Goal: Information Seeking & Learning: Learn about a topic

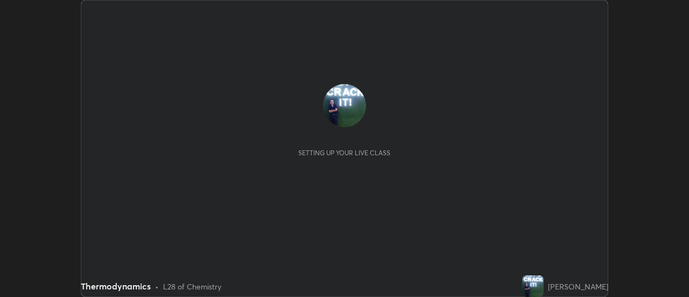
scroll to position [297, 689]
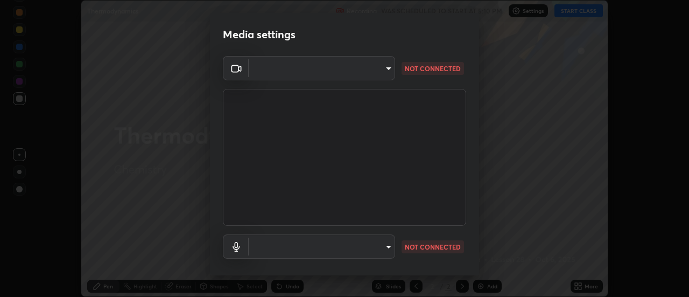
type input "1a9a141d8732cc5f70fa85449089b59f3d7788cfa27beda2470e07fab47b5a7b"
type input "default"
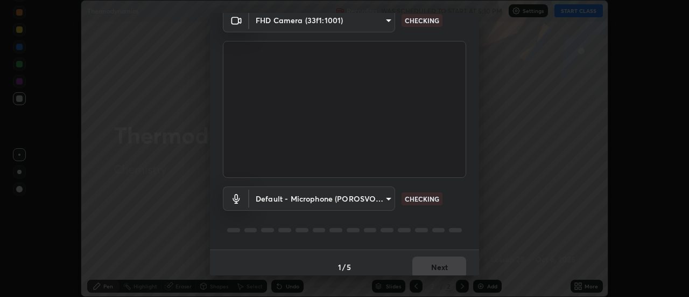
scroll to position [57, 0]
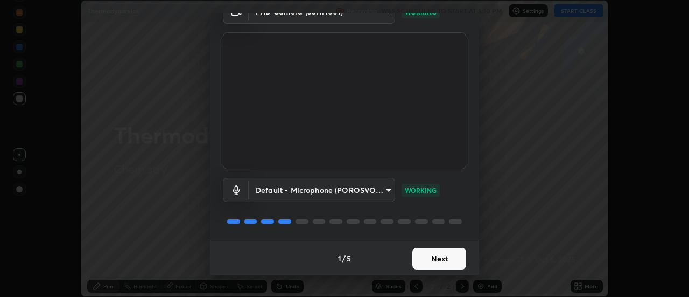
click at [434, 258] on button "Next" at bounding box center [440, 259] width 54 height 22
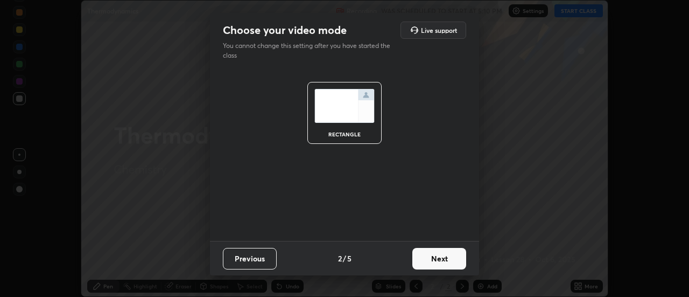
scroll to position [0, 0]
click at [437, 257] on button "Next" at bounding box center [440, 259] width 54 height 22
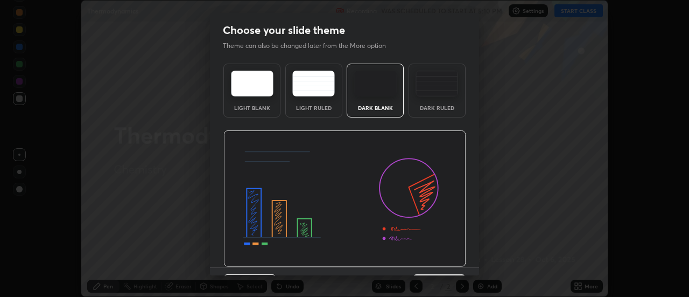
scroll to position [26, 0]
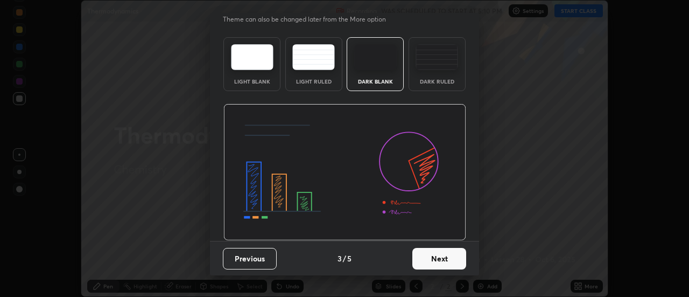
click at [428, 259] on button "Next" at bounding box center [440, 259] width 54 height 22
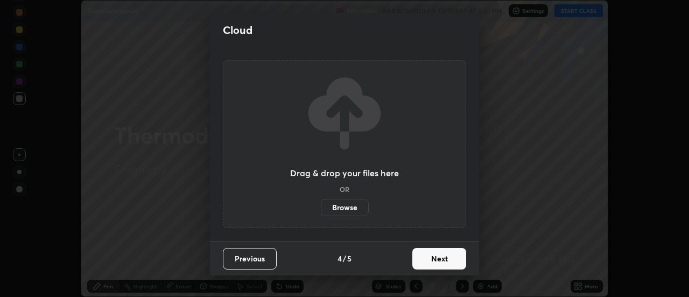
click at [431, 256] on button "Next" at bounding box center [440, 259] width 54 height 22
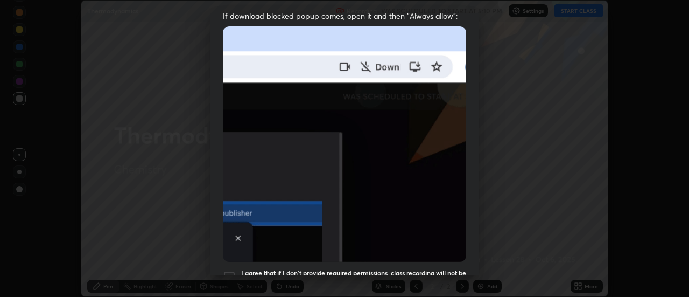
scroll to position [229, 0]
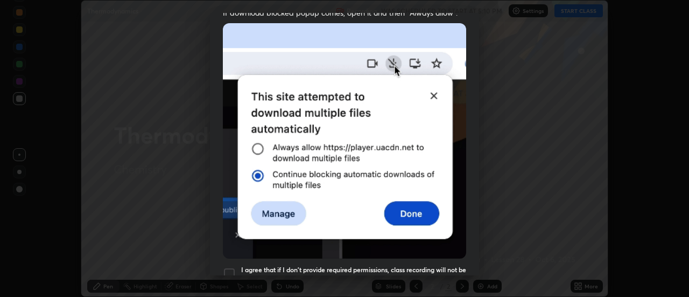
click at [229, 268] on div at bounding box center [229, 273] width 13 height 13
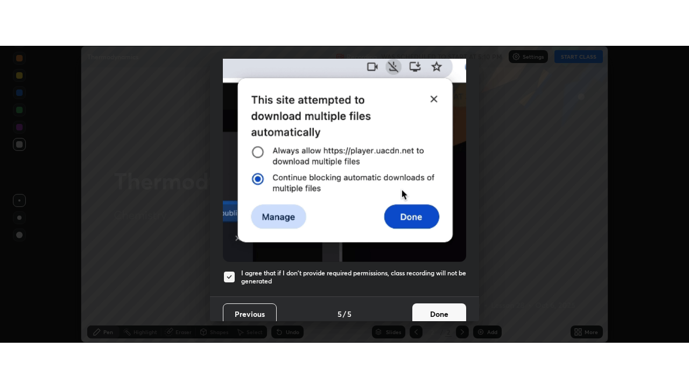
scroll to position [276, 0]
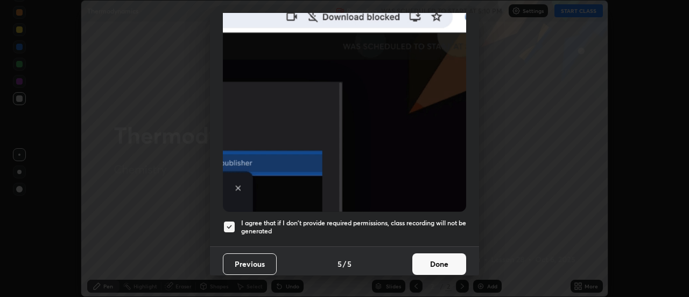
click at [432, 259] on button "Done" at bounding box center [440, 264] width 54 height 22
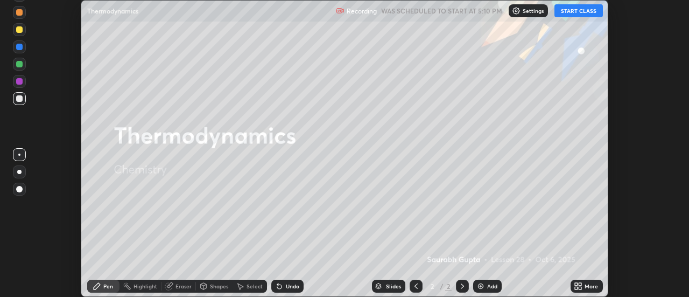
click at [581, 288] on icon at bounding box center [581, 288] width 3 height 3
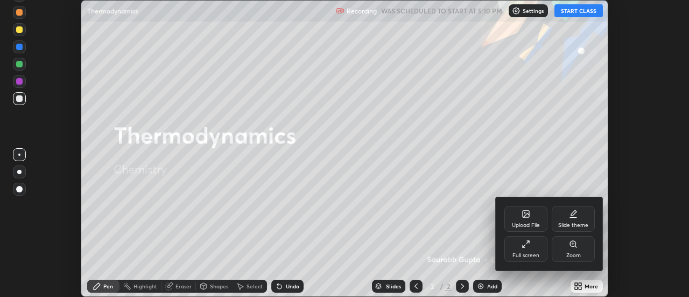
click at [523, 248] on div "Full screen" at bounding box center [526, 249] width 43 height 26
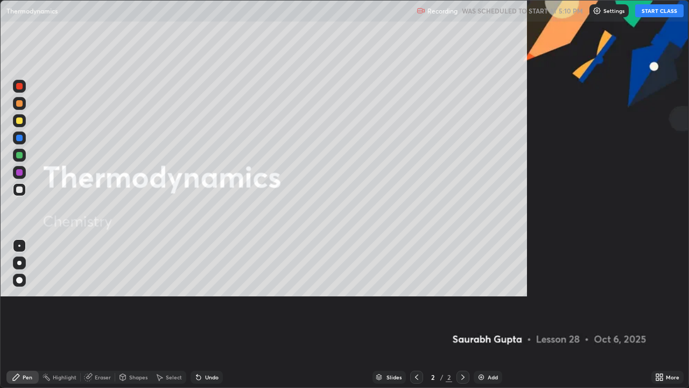
scroll to position [388, 689]
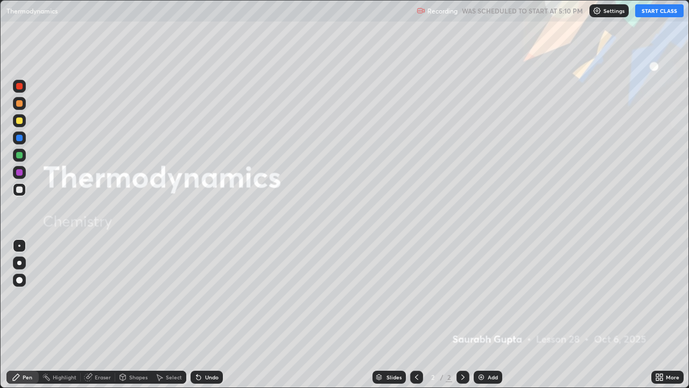
click at [665, 12] on button "START CLASS" at bounding box center [660, 10] width 48 height 13
click at [479, 296] on img at bounding box center [481, 377] width 9 height 9
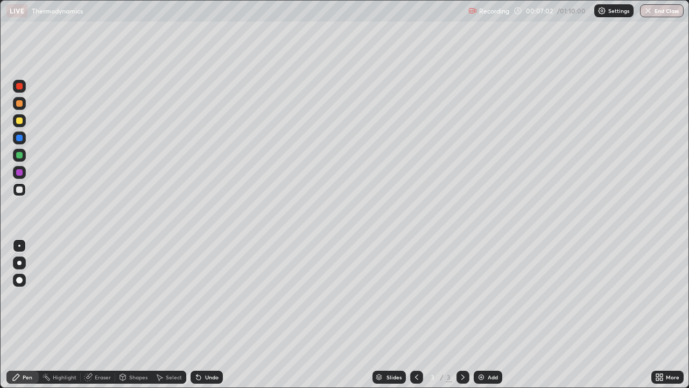
click at [478, 296] on img at bounding box center [481, 377] width 9 height 9
click at [483, 296] on img at bounding box center [481, 377] width 9 height 9
click at [90, 296] on icon at bounding box center [89, 375] width 6 height 5
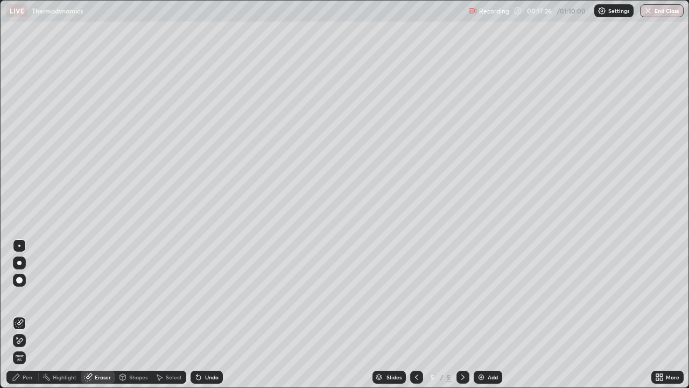
click at [24, 296] on div "Pen" at bounding box center [28, 376] width 10 height 5
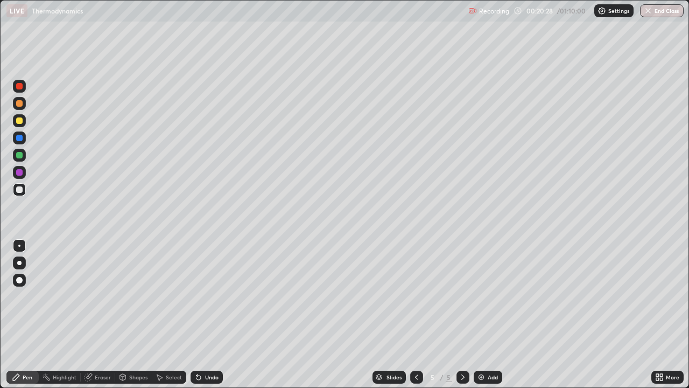
click at [97, 296] on div "Eraser" at bounding box center [103, 376] width 16 height 5
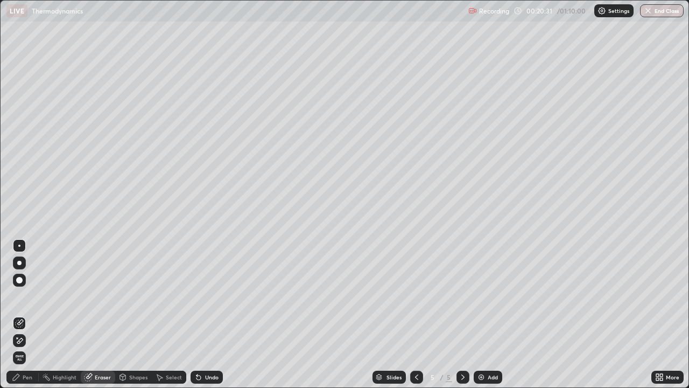
click at [29, 296] on div "Pen" at bounding box center [28, 376] width 10 height 5
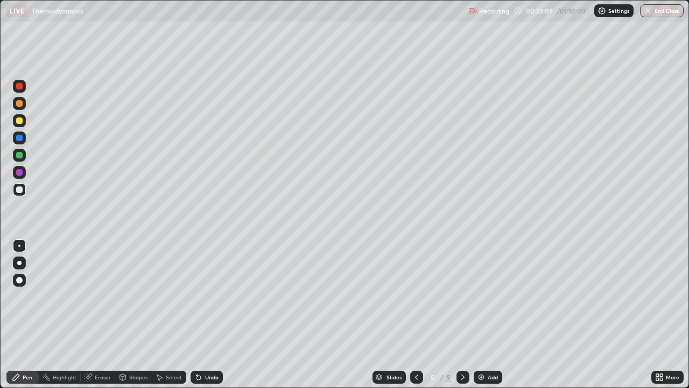
click at [477, 296] on img at bounding box center [481, 377] width 9 height 9
click at [482, 296] on img at bounding box center [481, 377] width 9 height 9
click at [483, 296] on img at bounding box center [481, 377] width 9 height 9
click at [478, 296] on img at bounding box center [481, 377] width 9 height 9
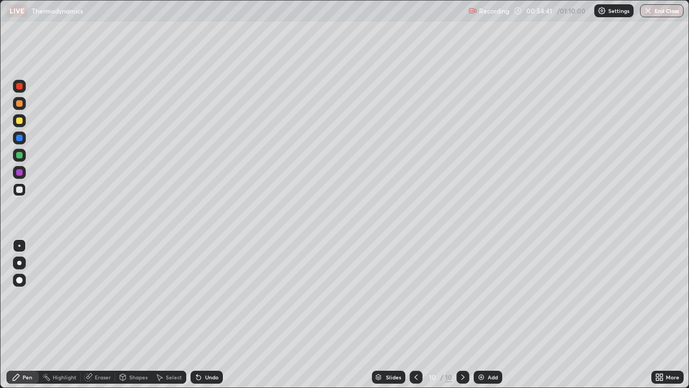
click at [478, 296] on img at bounding box center [481, 377] width 9 height 9
click at [475, 296] on div "Add" at bounding box center [488, 377] width 29 height 13
click at [462, 296] on icon at bounding box center [463, 377] width 9 height 9
click at [479, 296] on img at bounding box center [481, 377] width 9 height 9
click at [417, 296] on icon at bounding box center [417, 377] width 9 height 9
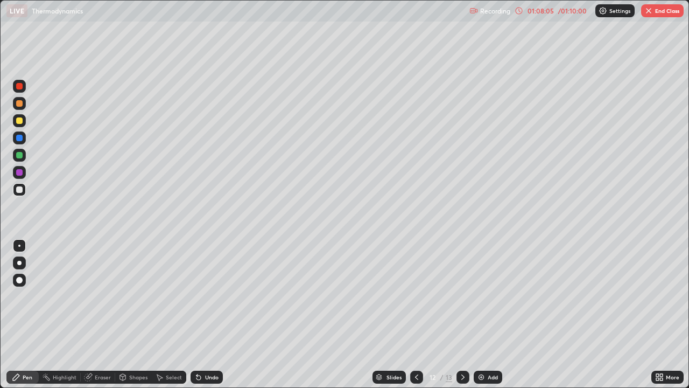
click at [659, 7] on button "End Class" at bounding box center [662, 10] width 43 height 13
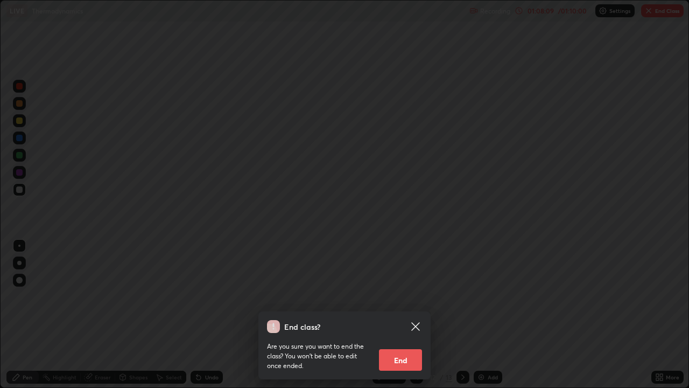
click at [394, 296] on button "End" at bounding box center [400, 360] width 43 height 22
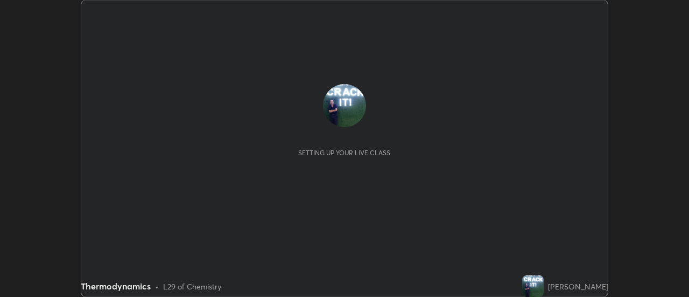
scroll to position [297, 689]
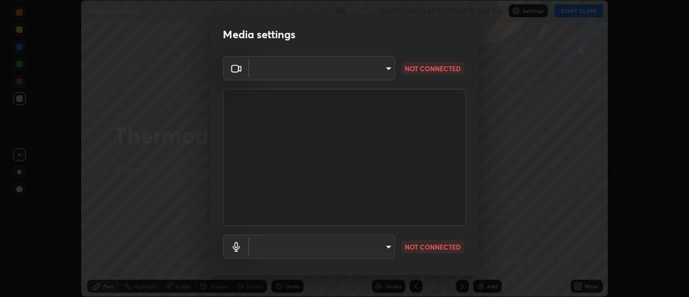
type input "1a9a141d8732cc5f70fa85449089b59f3d7788cfa27beda2470e07fab47b5a7b"
type input "default"
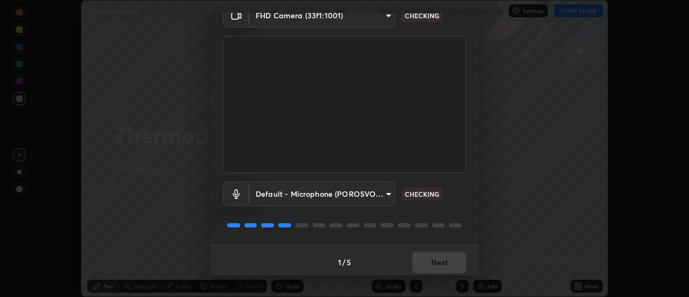
scroll to position [57, 0]
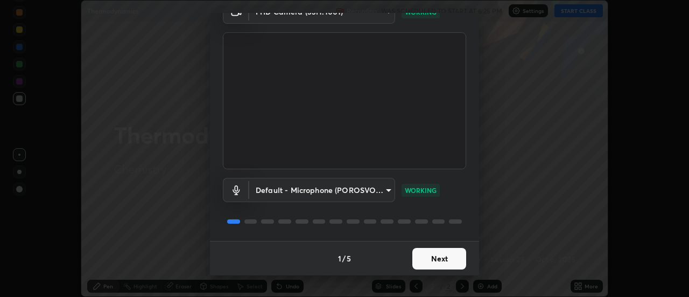
click at [434, 261] on button "Next" at bounding box center [440, 259] width 54 height 22
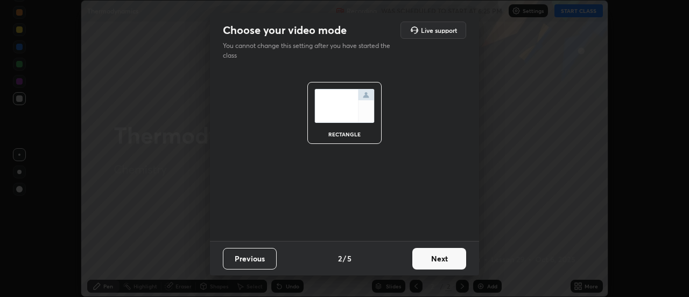
scroll to position [0, 0]
click at [435, 257] on button "Next" at bounding box center [440, 259] width 54 height 22
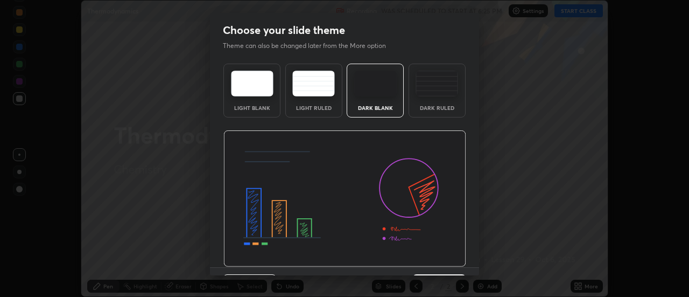
scroll to position [26, 0]
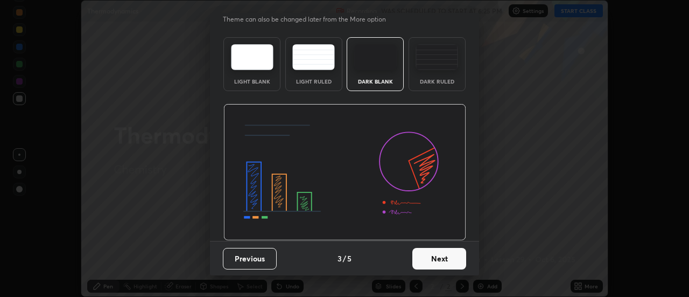
click at [431, 258] on button "Next" at bounding box center [440, 259] width 54 height 22
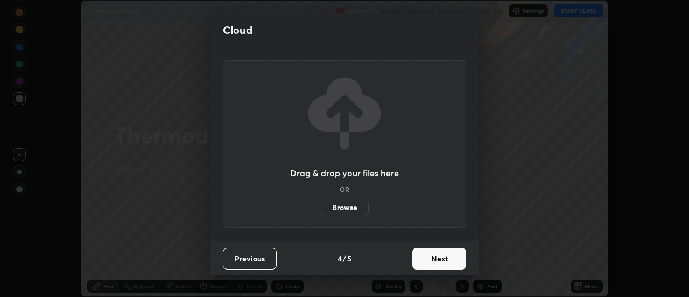
click at [431, 259] on button "Next" at bounding box center [440, 259] width 54 height 22
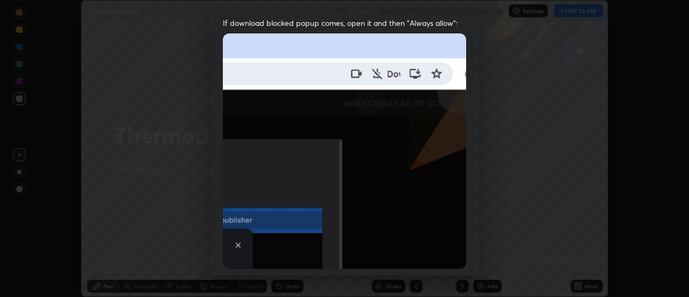
scroll to position [231, 0]
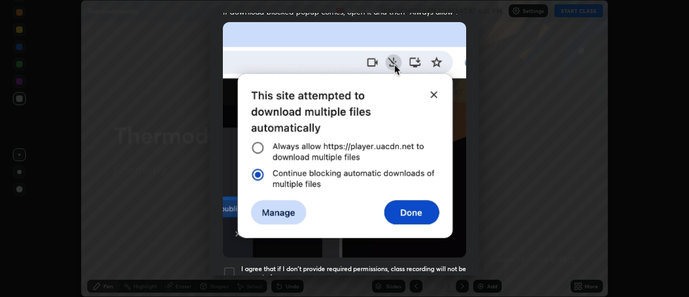
click at [228, 266] on div at bounding box center [229, 272] width 13 height 13
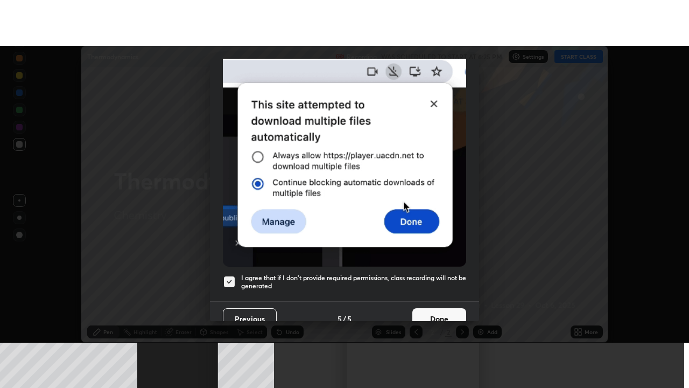
scroll to position [276, 0]
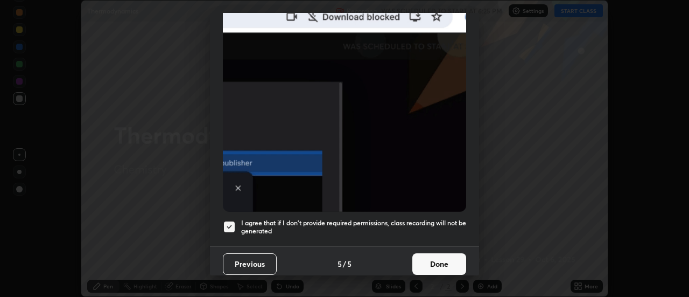
click at [432, 258] on button "Done" at bounding box center [440, 264] width 54 height 22
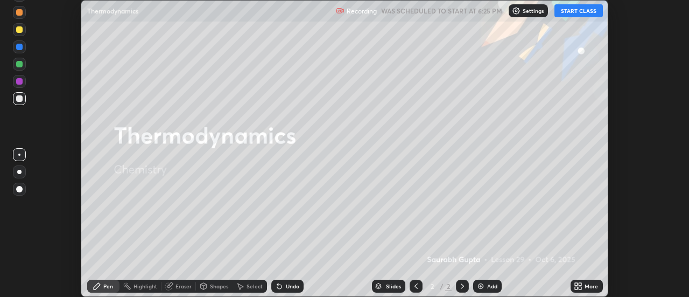
click at [585, 288] on div "More" at bounding box center [591, 285] width 13 height 5
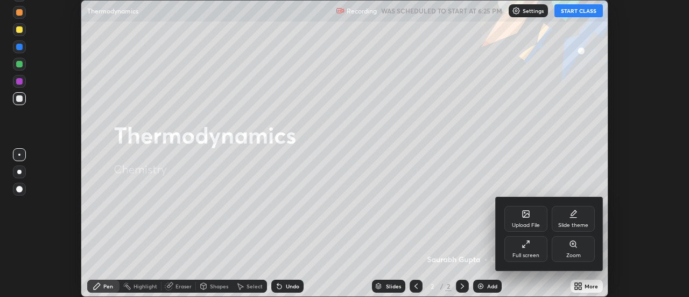
click at [529, 248] on div "Full screen" at bounding box center [526, 249] width 43 height 26
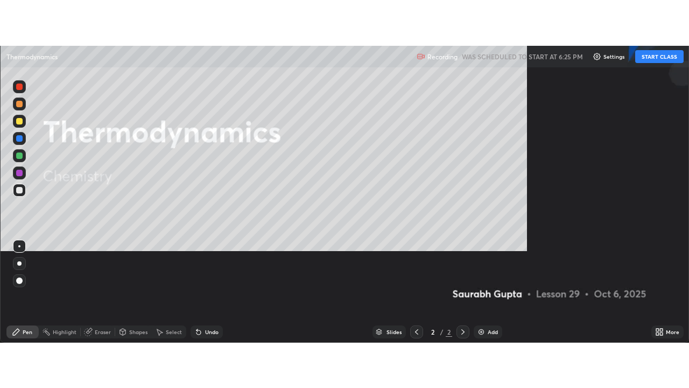
scroll to position [388, 689]
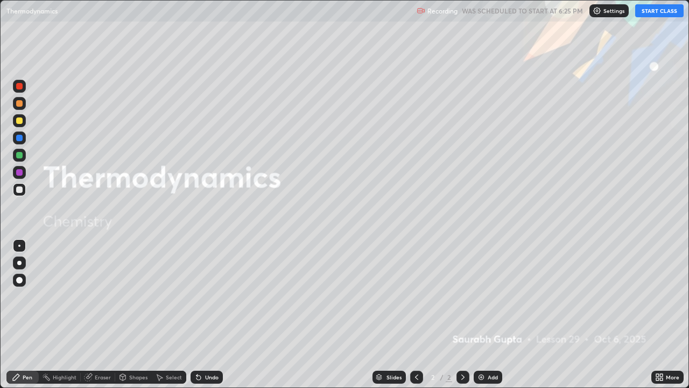
click at [484, 296] on img at bounding box center [481, 377] width 9 height 9
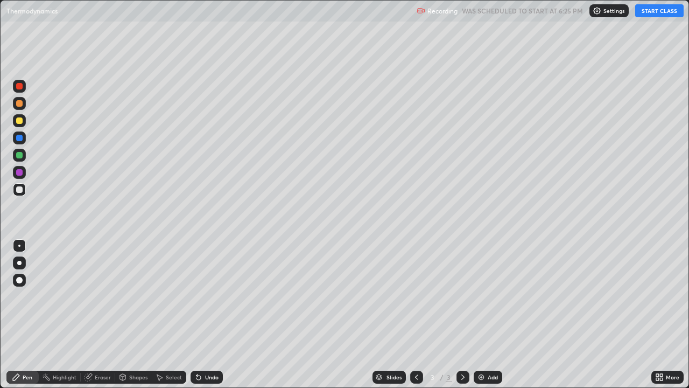
click at [659, 13] on button "START CLASS" at bounding box center [660, 10] width 48 height 13
click at [477, 296] on img at bounding box center [481, 377] width 9 height 9
click at [478, 296] on img at bounding box center [481, 377] width 9 height 9
click at [474, 296] on div "Add" at bounding box center [488, 377] width 29 height 13
click at [478, 296] on img at bounding box center [481, 377] width 9 height 9
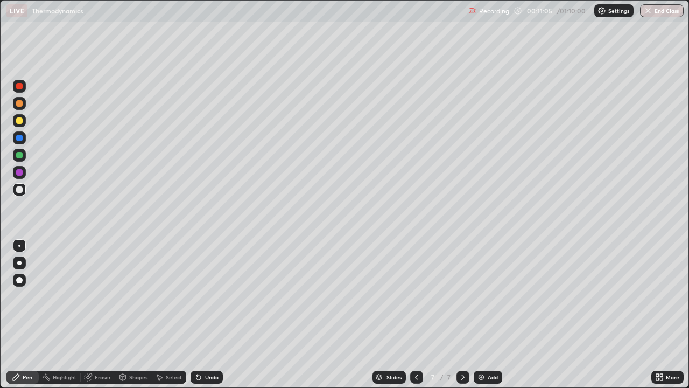
click at [479, 296] on img at bounding box center [481, 377] width 9 height 9
click at [480, 296] on img at bounding box center [481, 377] width 9 height 9
click at [100, 296] on div "Eraser" at bounding box center [103, 376] width 16 height 5
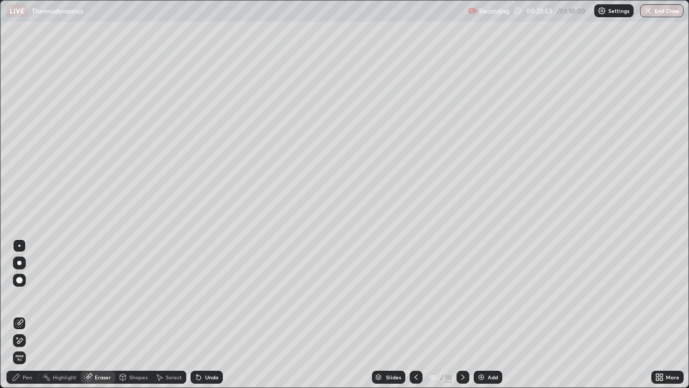
click at [27, 296] on div "Pen" at bounding box center [28, 376] width 10 height 5
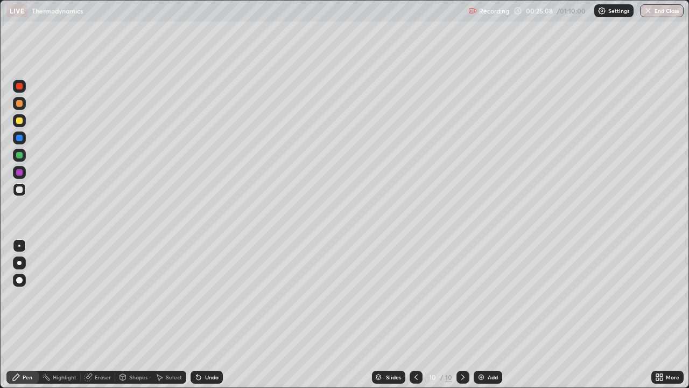
click at [478, 296] on img at bounding box center [481, 377] width 9 height 9
click at [481, 296] on img at bounding box center [481, 377] width 9 height 9
click at [477, 296] on img at bounding box center [481, 377] width 9 height 9
click at [480, 296] on img at bounding box center [481, 377] width 9 height 9
click at [479, 296] on img at bounding box center [481, 377] width 9 height 9
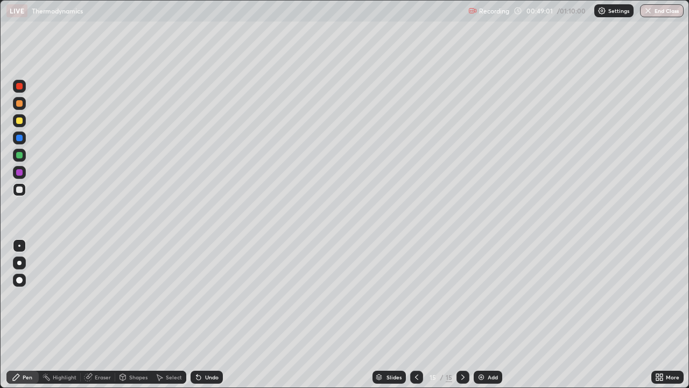
click at [658, 14] on button "End Class" at bounding box center [662, 10] width 44 height 13
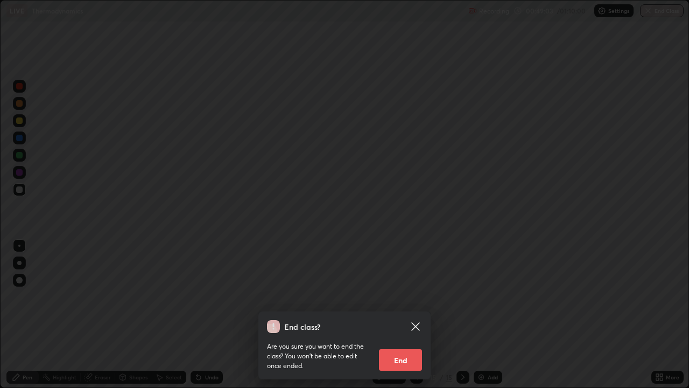
click at [399, 296] on button "End" at bounding box center [400, 360] width 43 height 22
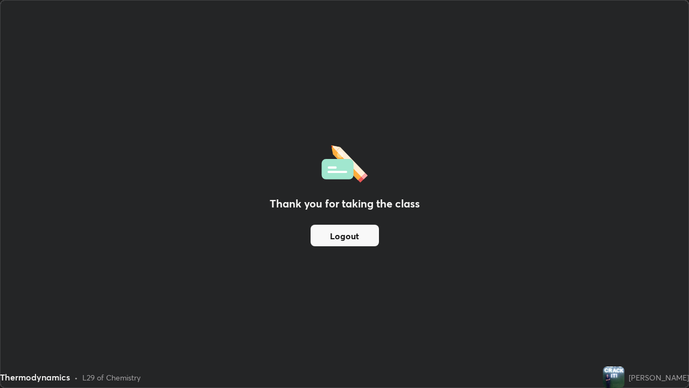
click at [346, 235] on button "Logout" at bounding box center [345, 236] width 68 height 22
